Goal: Task Accomplishment & Management: Manage account settings

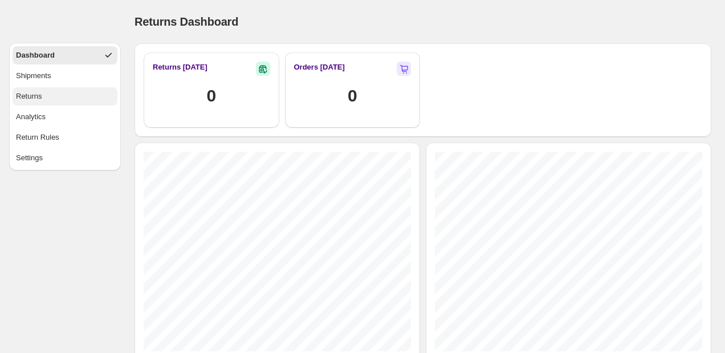
click at [40, 96] on div "Returns" at bounding box center [29, 96] width 26 height 11
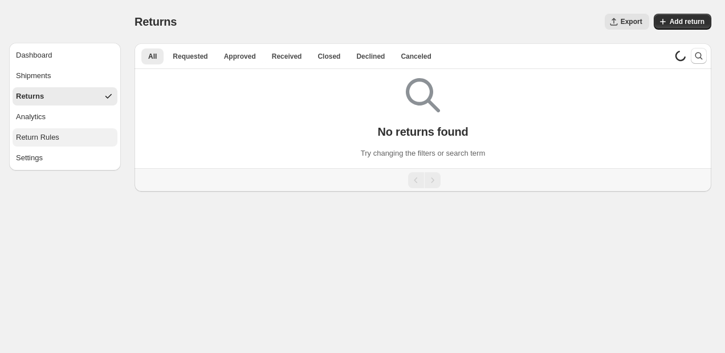
click at [40, 137] on div "Return Rules" at bounding box center [37, 137] width 43 height 11
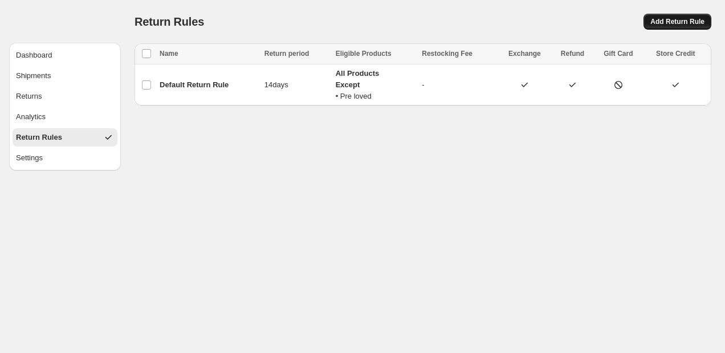
click at [663, 22] on span "Add Return Rule" at bounding box center [678, 21] width 54 height 9
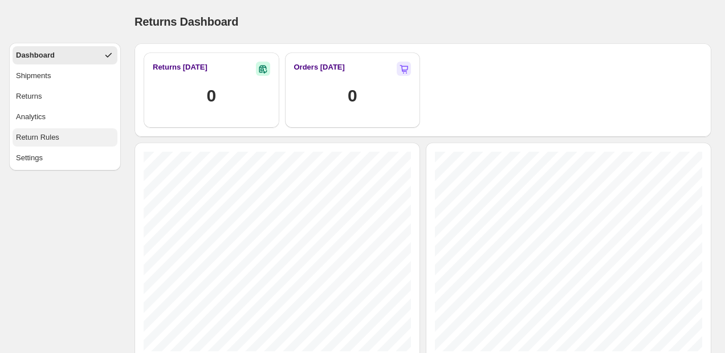
click at [26, 137] on div "Return Rules" at bounding box center [37, 137] width 43 height 11
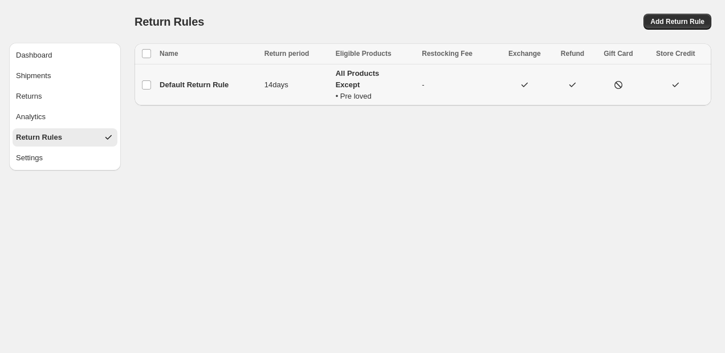
click at [246, 92] on td "Default Return Rule" at bounding box center [208, 85] width 105 height 42
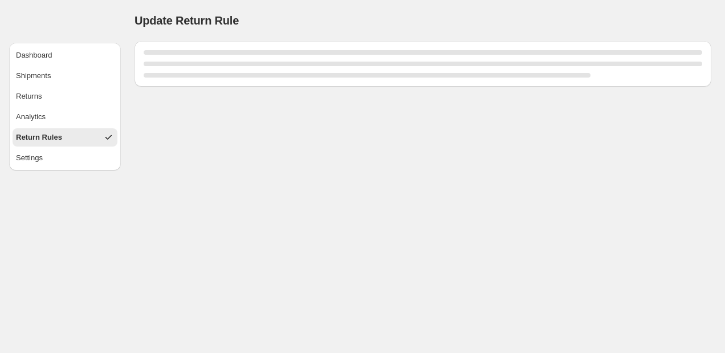
select select "****"
select select "********"
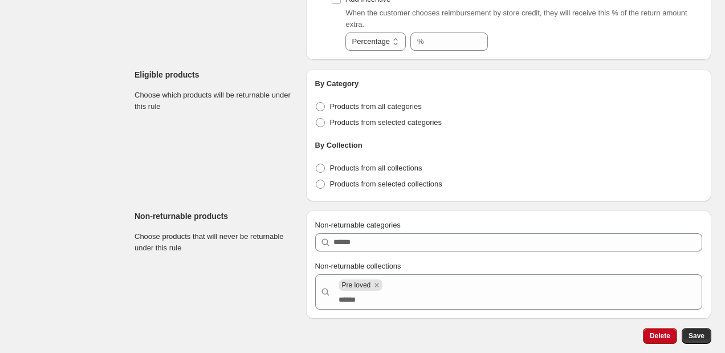
scroll to position [733, 0]
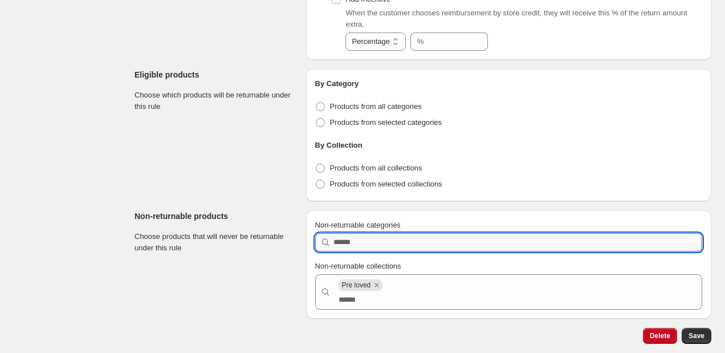
click at [361, 242] on input "Non-returnable categories" at bounding box center [518, 242] width 369 height 18
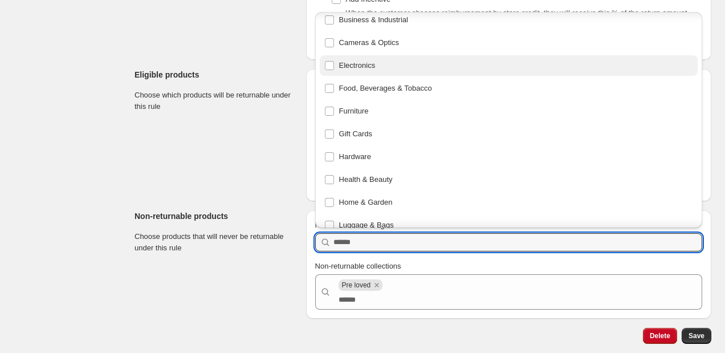
scroll to position [123, 0]
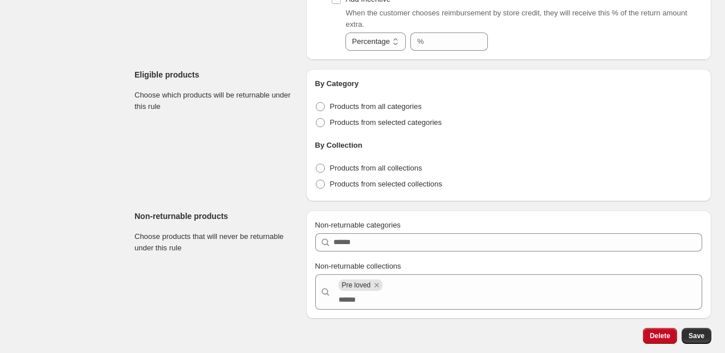
click at [240, 151] on section "Eligible products Choose which products will be returnable under this rule" at bounding box center [216, 135] width 163 height 132
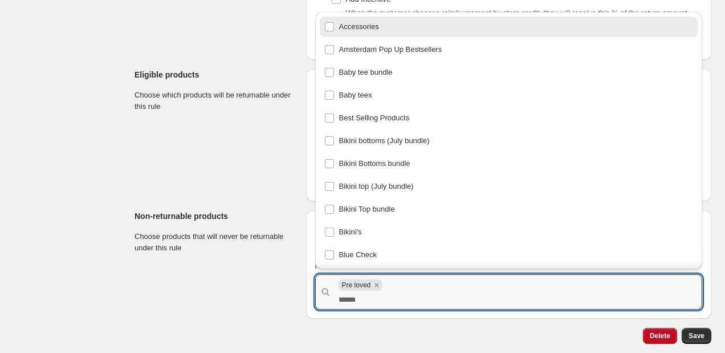
click at [355, 302] on input "Non-returnable collections" at bounding box center [518, 300] width 359 height 18
click at [216, 280] on section "Non-returnable products Choose products that will never be returnable under thi…" at bounding box center [216, 264] width 163 height 108
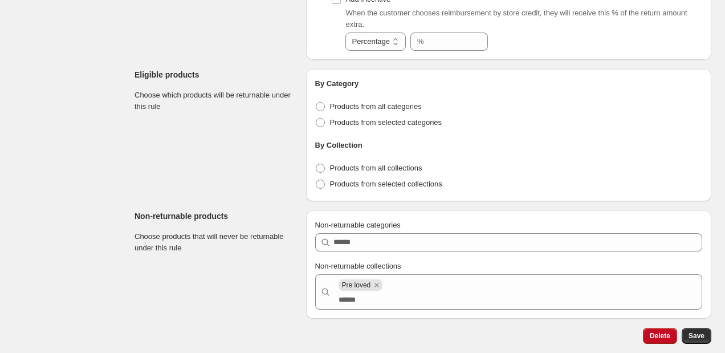
click at [192, 153] on section "Eligible products Choose which products will be returnable under this rule" at bounding box center [216, 135] width 163 height 132
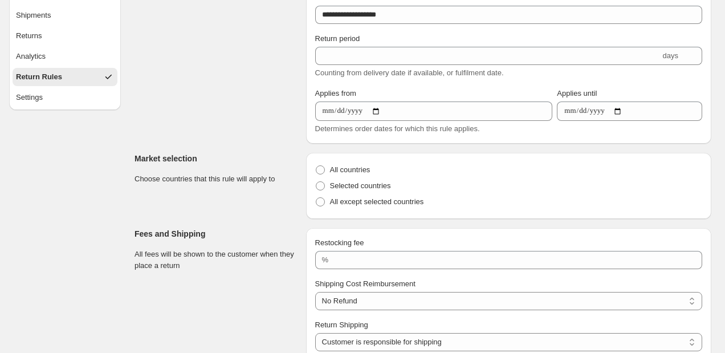
scroll to position [0, 0]
